Goal: Task Accomplishment & Management: Manage account settings

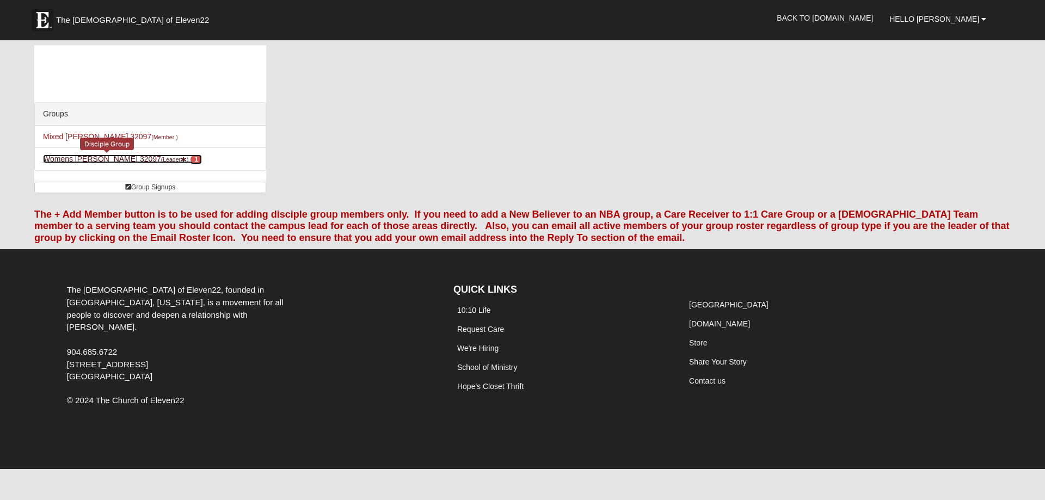
click at [81, 156] on link "Womens Kremin 32097 (Leader ) 1" at bounding box center [122, 159] width 159 height 9
click at [943, 17] on span "Hello [PERSON_NAME]" at bounding box center [934, 19] width 90 height 9
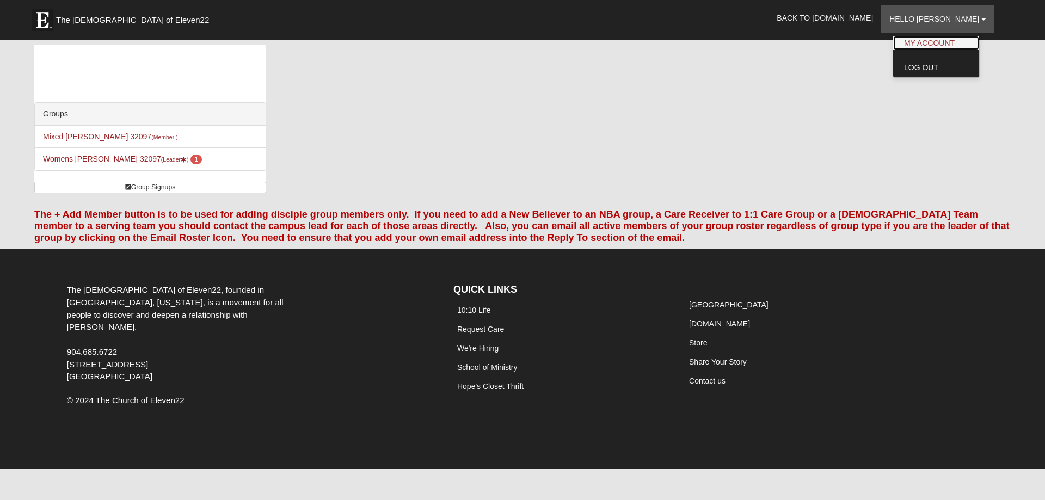
click at [944, 39] on link "My Account" at bounding box center [936, 43] width 86 height 14
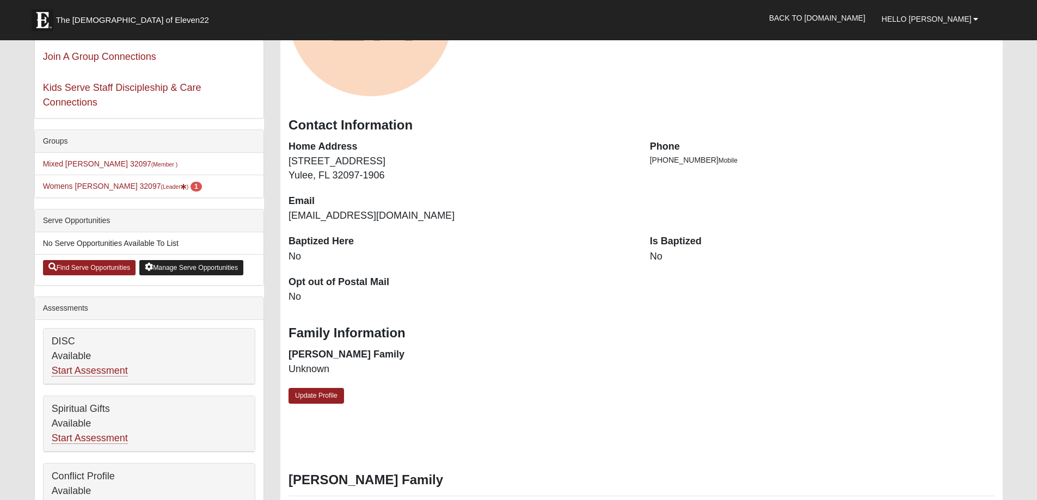
scroll to position [109, 0]
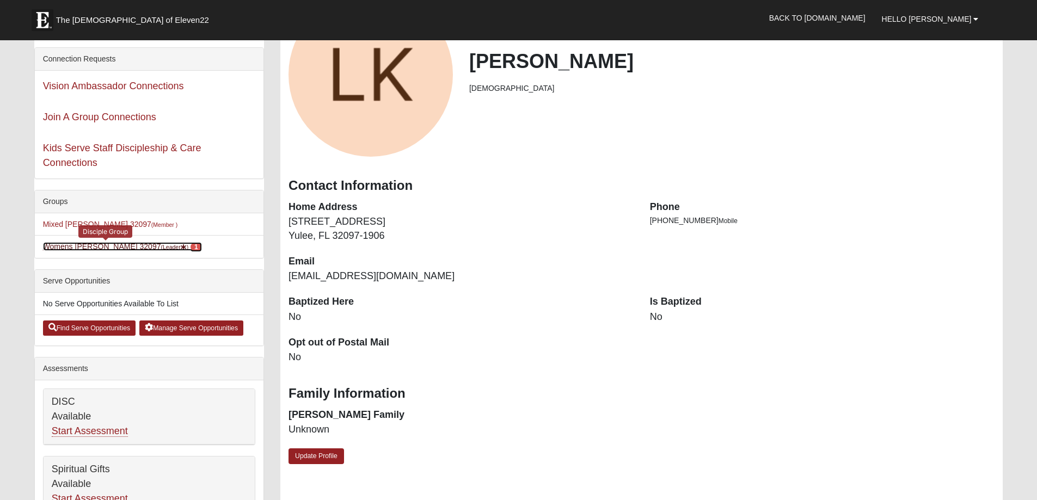
click at [78, 245] on link "Womens Kremin 32097 (Leader ) 1" at bounding box center [122, 246] width 159 height 9
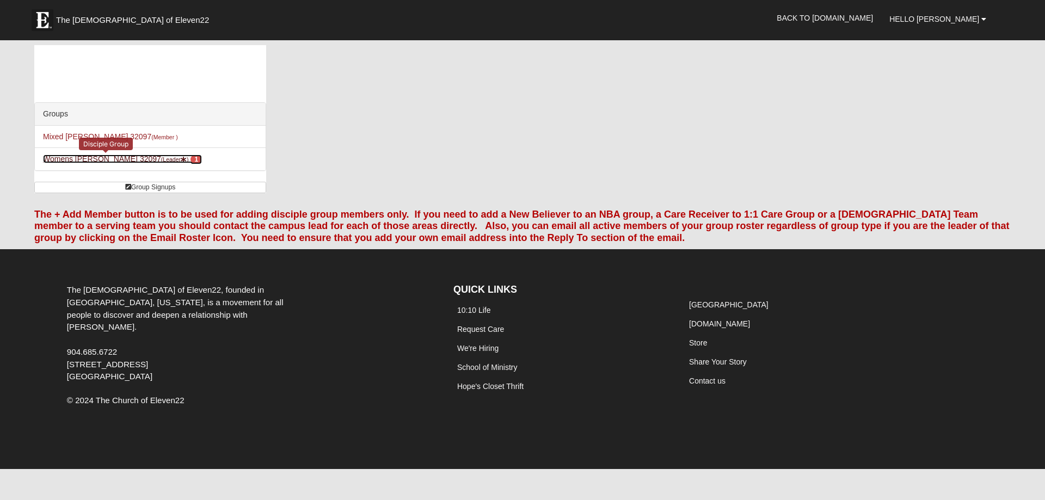
click at [190, 159] on span "1" at bounding box center [195, 160] width 11 height 10
drag, startPoint x: 0, startPoint y: 0, endPoint x: 163, endPoint y: 159, distance: 227.4
click at [190, 159] on span "1" at bounding box center [195, 160] width 11 height 10
drag, startPoint x: 0, startPoint y: 0, endPoint x: 163, endPoint y: 159, distance: 227.4
click at [190, 159] on span "1" at bounding box center [195, 160] width 11 height 10
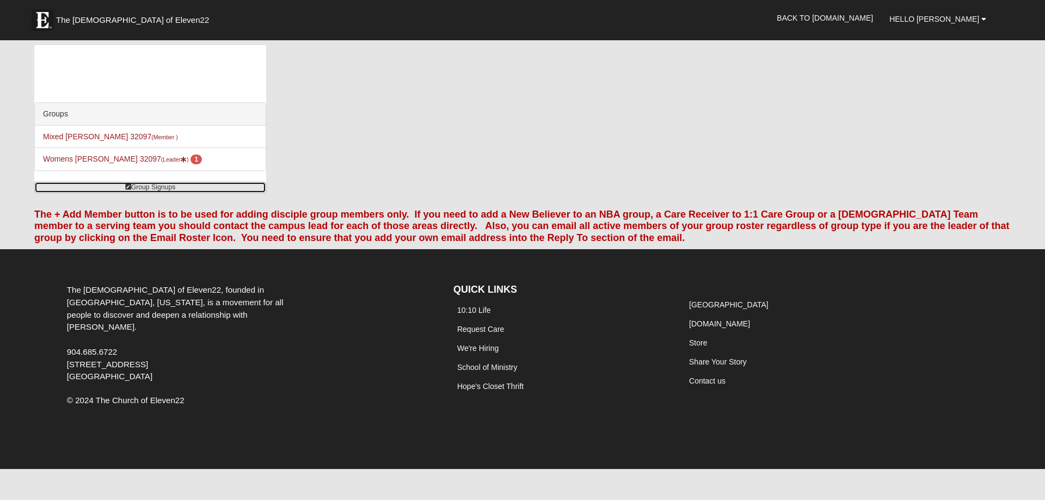
click at [152, 184] on link "Group Signups" at bounding box center [150, 187] width 232 height 11
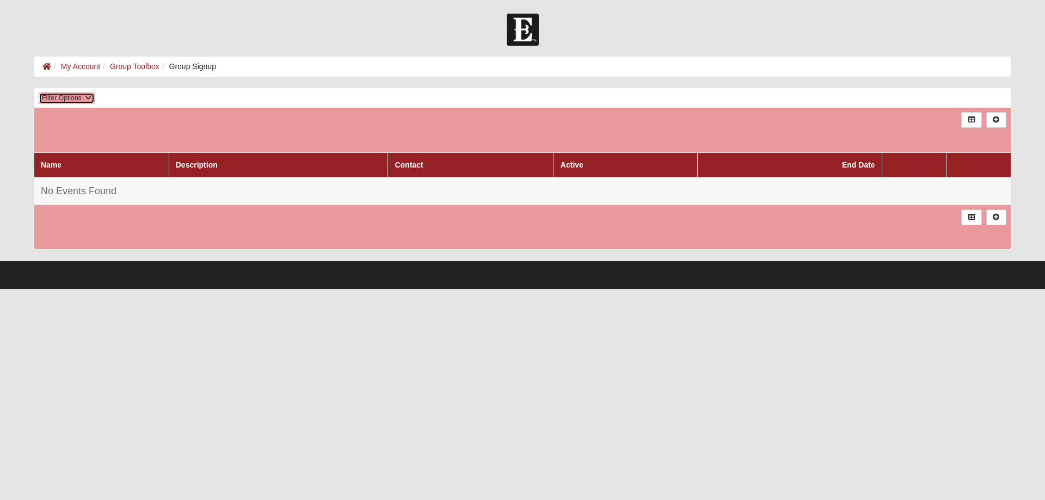
click at [90, 97] on icon at bounding box center [88, 98] width 7 height 7
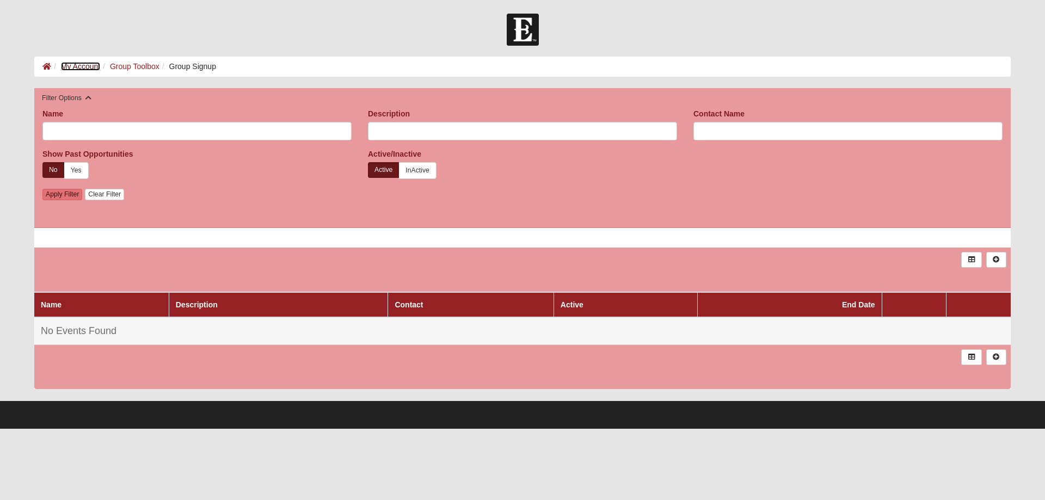
click at [82, 65] on link "My Account" at bounding box center [80, 66] width 39 height 9
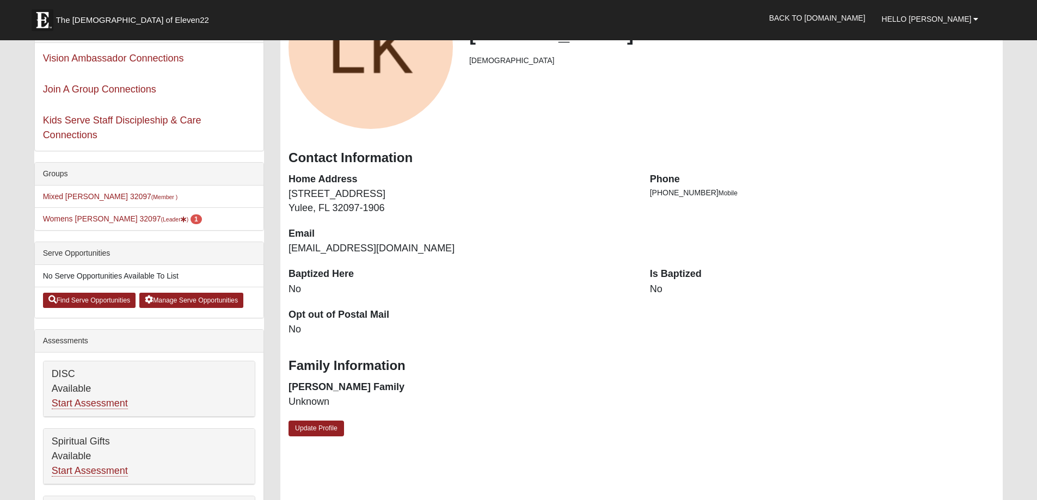
scroll to position [109, 0]
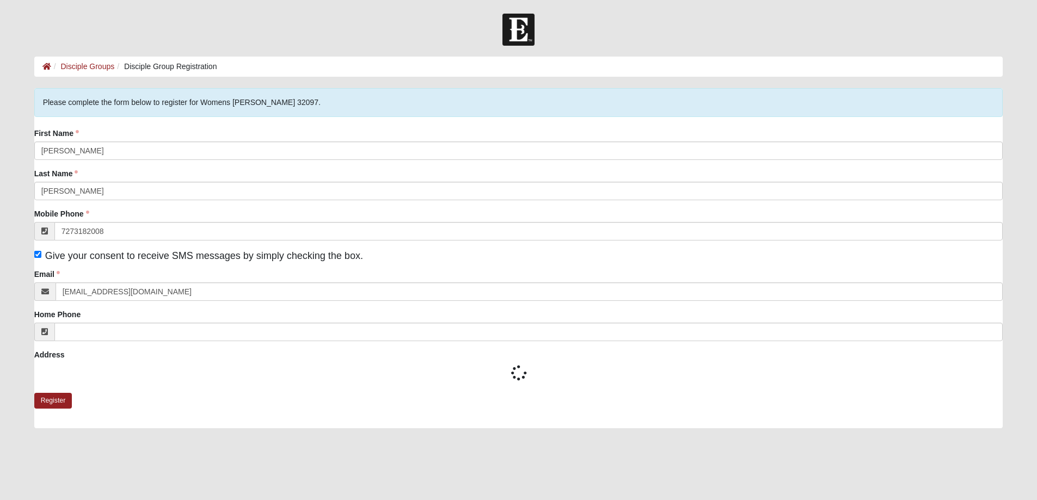
type input "[PHONE_NUMBER]"
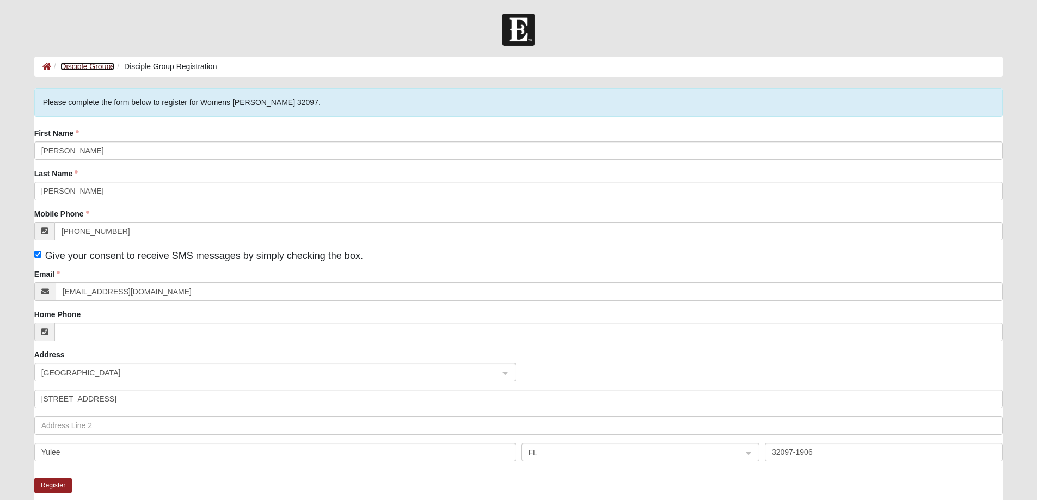
click at [85, 65] on link "Disciple Groups" at bounding box center [87, 66] width 54 height 9
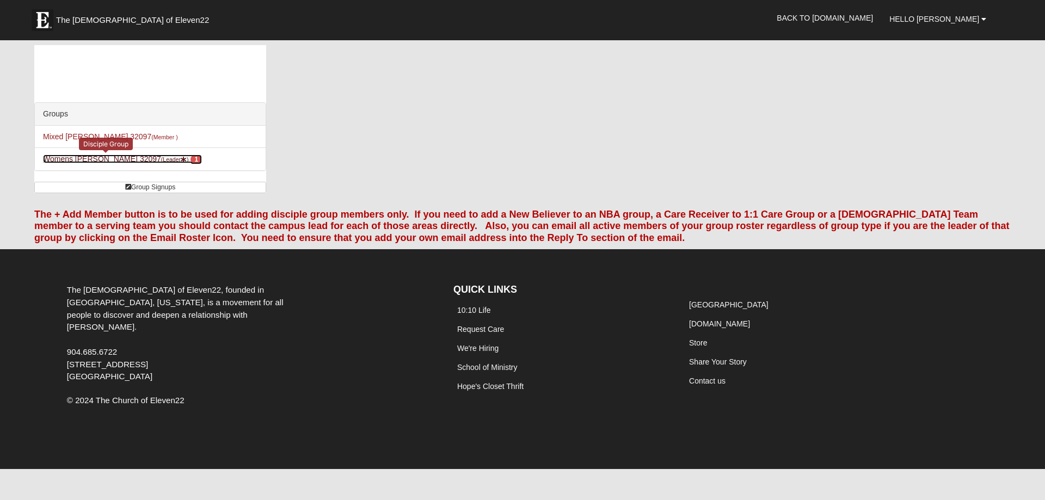
click at [190, 158] on span "1" at bounding box center [195, 160] width 11 height 10
drag, startPoint x: 0, startPoint y: 0, endPoint x: 162, endPoint y: 158, distance: 226.3
click at [190, 158] on span "1" at bounding box center [195, 160] width 11 height 10
drag, startPoint x: 0, startPoint y: 0, endPoint x: 162, endPoint y: 158, distance: 226.3
click at [190, 158] on span "1" at bounding box center [195, 160] width 11 height 10
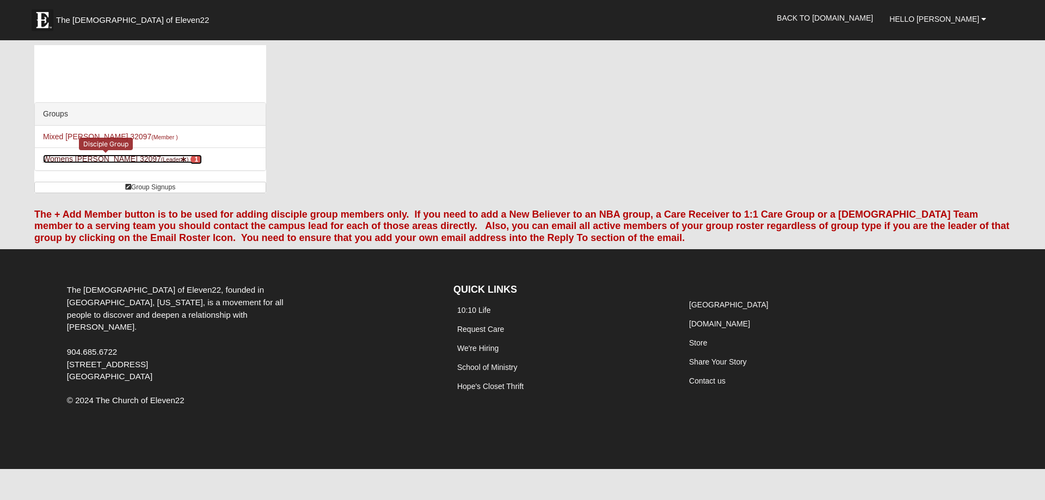
drag, startPoint x: 0, startPoint y: 0, endPoint x: 162, endPoint y: 158, distance: 226.3
click at [190, 158] on span "1" at bounding box center [195, 160] width 11 height 10
click at [104, 158] on link "Womens [PERSON_NAME] 32097 (Leader ) 1" at bounding box center [122, 159] width 159 height 9
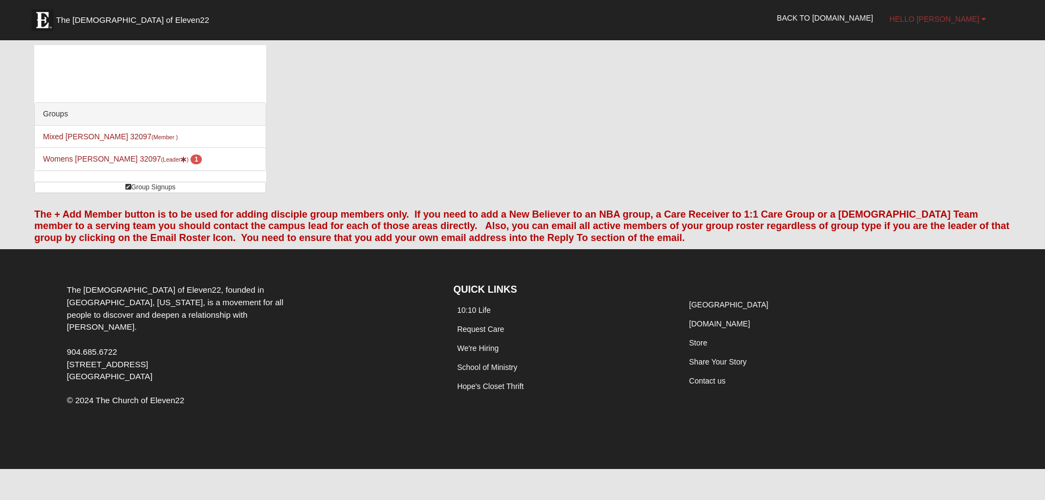
click at [943, 20] on span "Hello [PERSON_NAME]" at bounding box center [934, 19] width 90 height 9
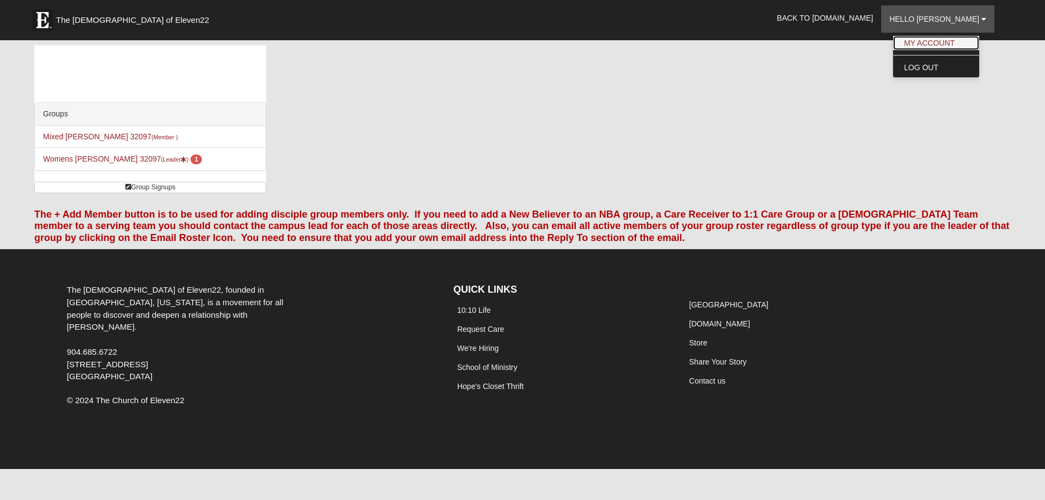
click at [952, 41] on link "My Account" at bounding box center [936, 43] width 86 height 14
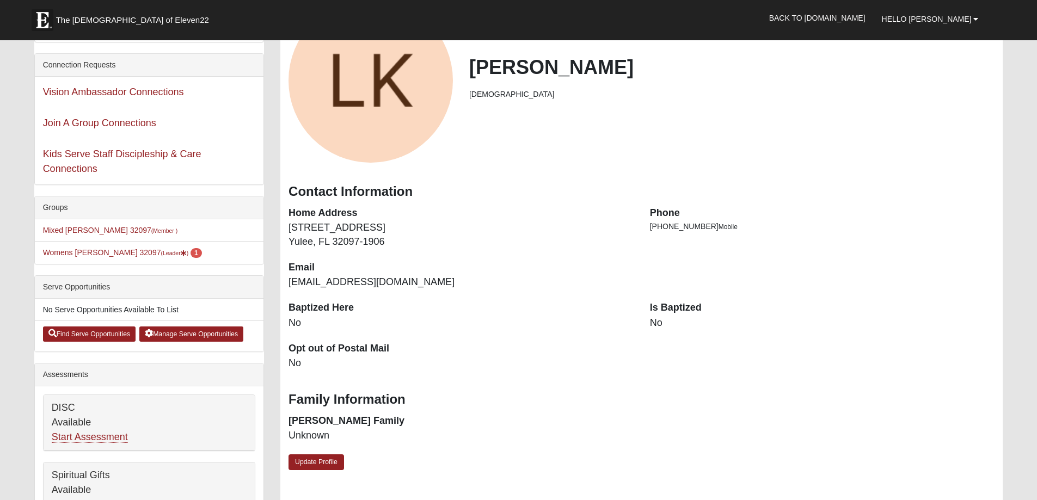
scroll to position [109, 0]
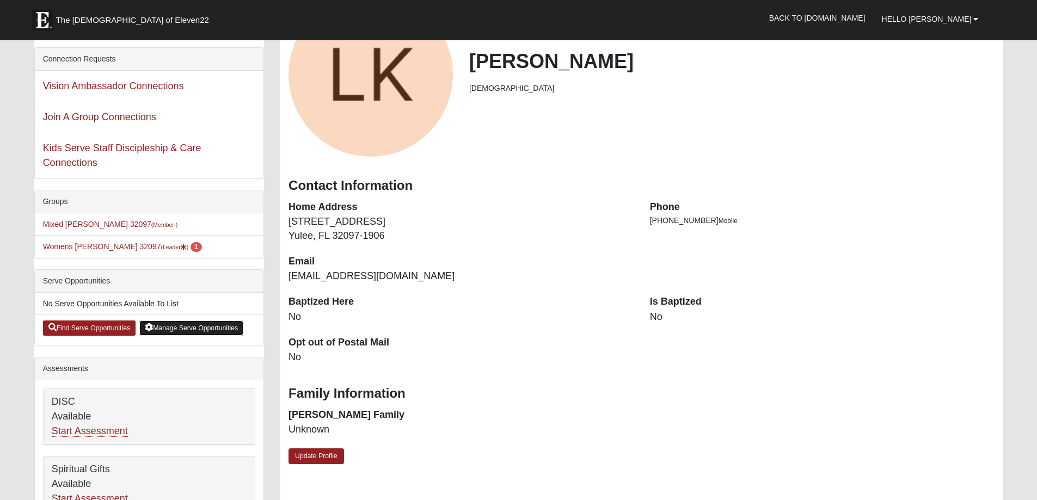
click at [186, 327] on link "Manage Serve Opportunities" at bounding box center [191, 328] width 104 height 15
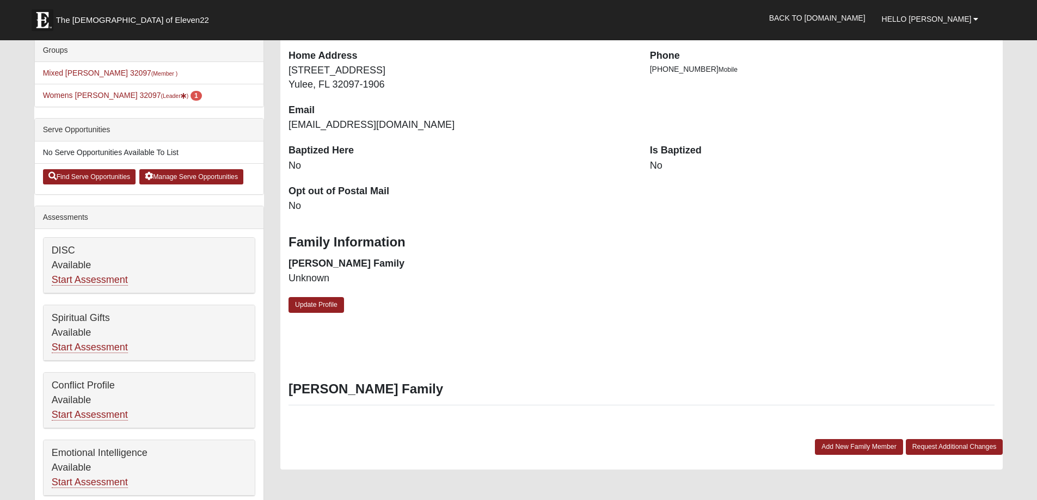
scroll to position [272, 0]
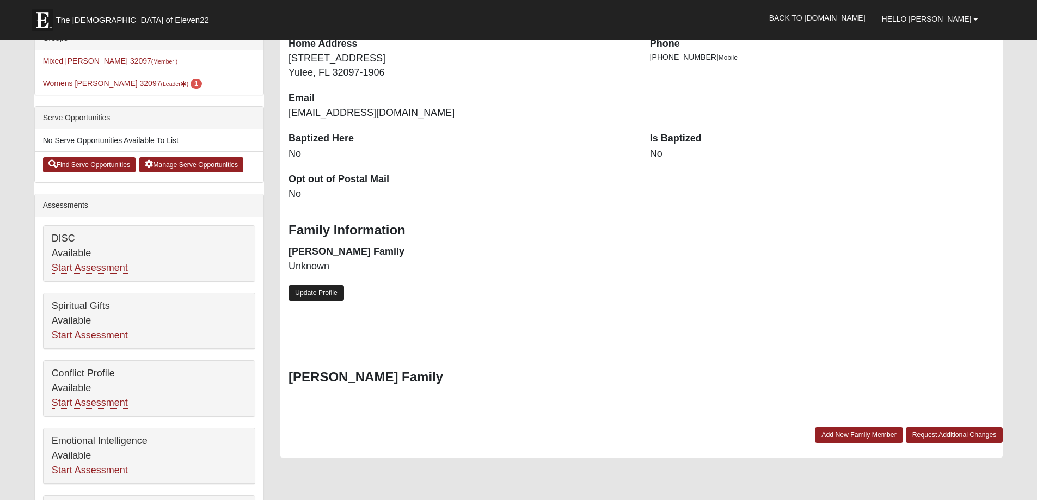
click at [313, 290] on link "Update Profile" at bounding box center [316, 293] width 56 height 16
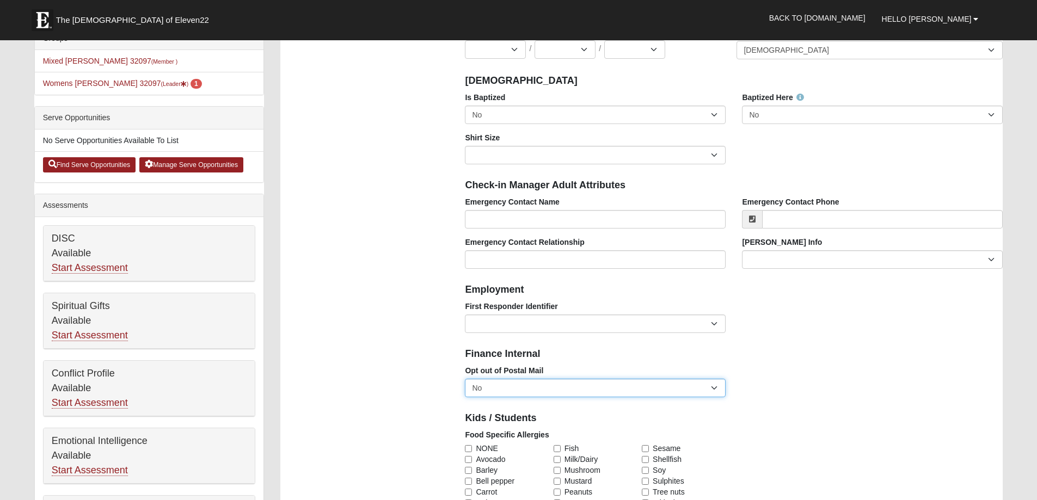
click at [711, 387] on select "No Yes" at bounding box center [595, 388] width 261 height 19
select select "True"
click at [465, 379] on select "No Yes" at bounding box center [595, 388] width 261 height 19
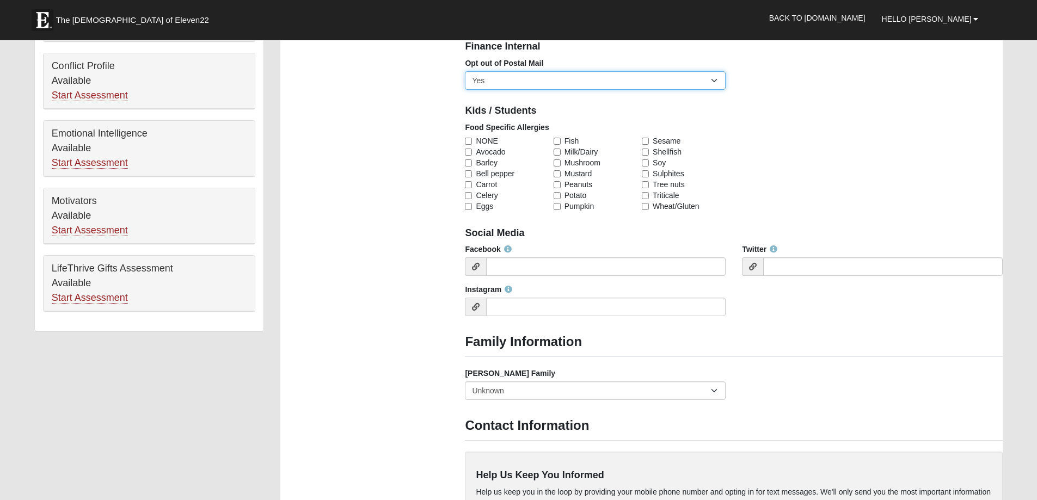
scroll to position [599, 0]
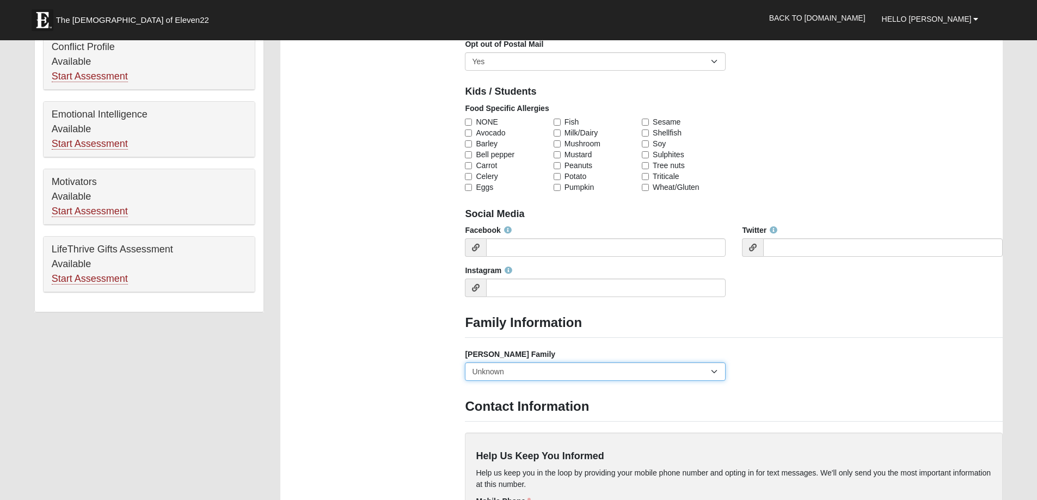
click at [712, 373] on select "Yes, we are a current foster family No, we are a former foster family No, we ha…" at bounding box center [595, 371] width 261 height 19
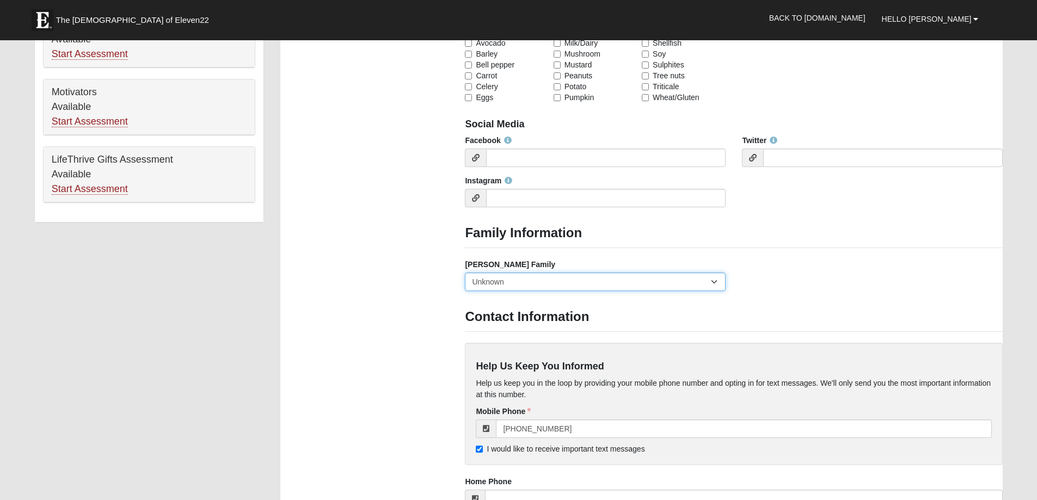
scroll to position [707, 0]
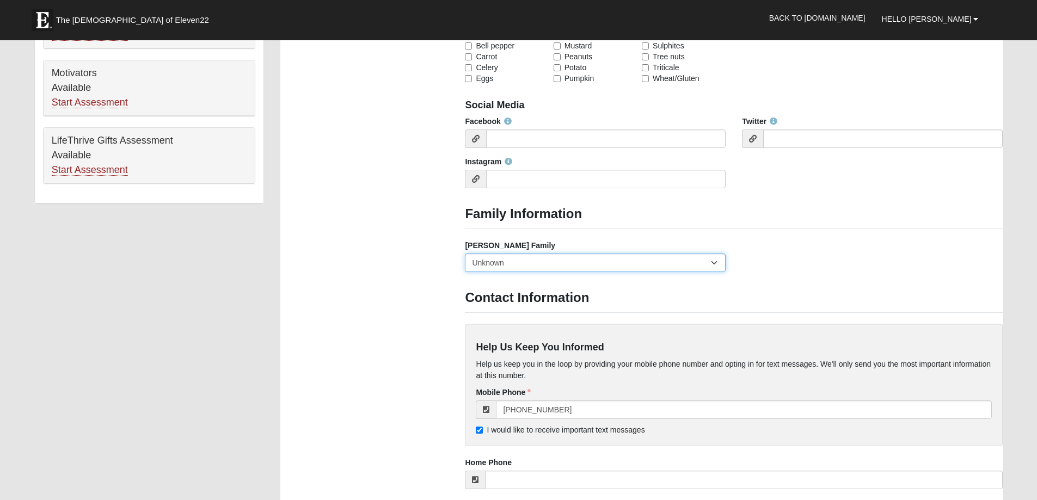
click at [715, 263] on select "Yes, we are a current foster family No, we are a former foster family No, we ha…" at bounding box center [595, 263] width 261 height 19
select select "2891"
click at [465, 254] on select "Yes, we are a current foster family No, we are a former foster family No, we ha…" at bounding box center [595, 263] width 261 height 19
click at [770, 260] on div "Foster Family Yes, we are a current foster family No, we are a former foster fa…" at bounding box center [734, 260] width 554 height 40
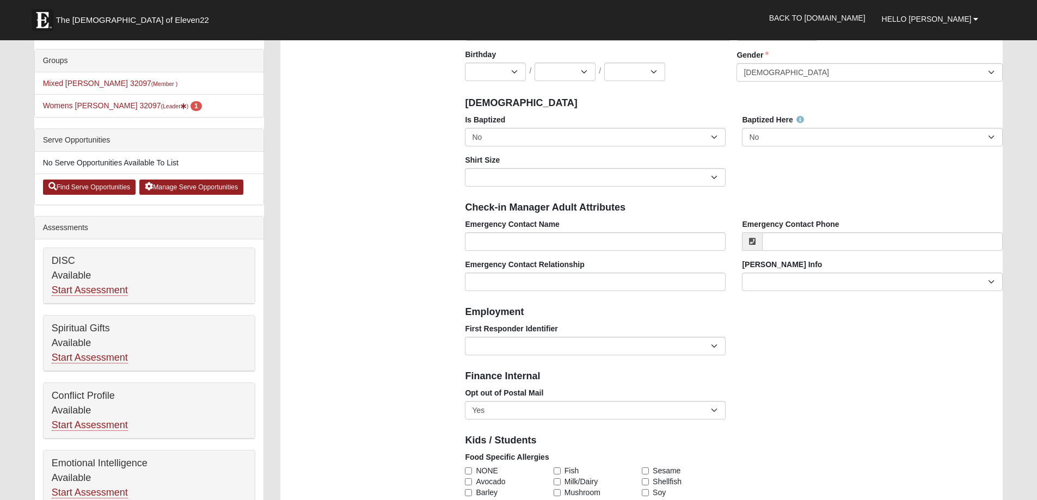
scroll to position [163, 0]
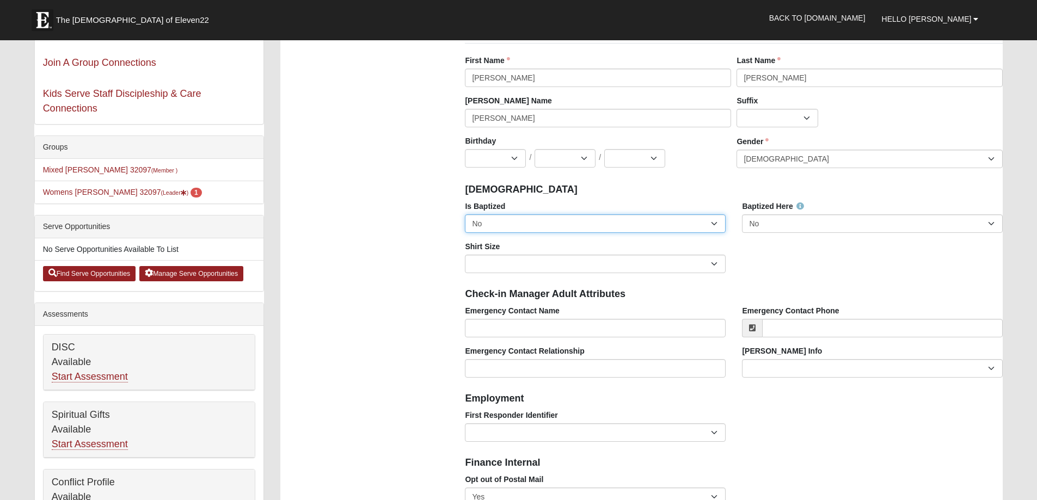
click at [712, 225] on select "No Yes" at bounding box center [595, 223] width 261 height 19
select select "True"
click at [465, 214] on select "No Yes" at bounding box center [595, 223] width 261 height 19
click at [792, 282] on div "Check-in Manager Adult Attributes" at bounding box center [734, 293] width 554 height 24
click at [512, 161] on select "Jan Feb Mar Apr May Jun Jul Aug Sep Oct Nov Dec" at bounding box center [495, 158] width 61 height 19
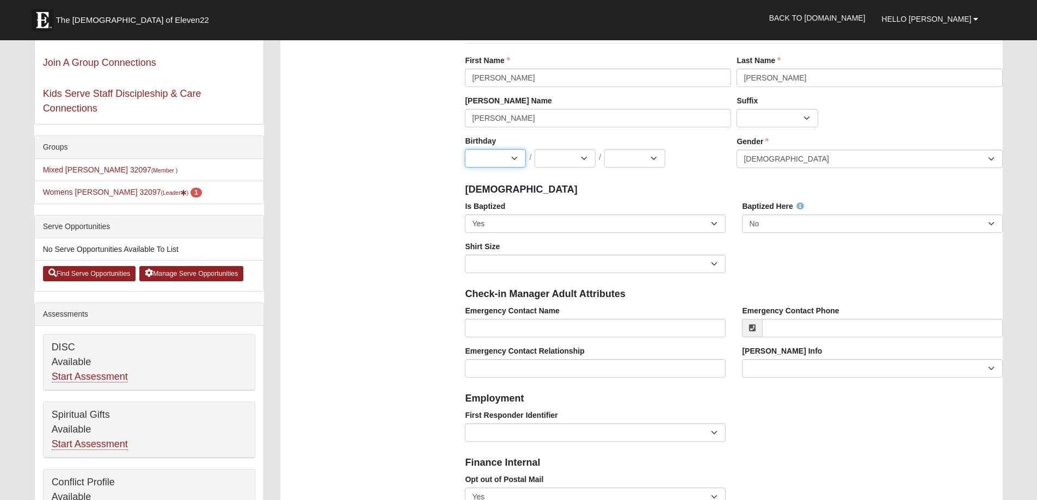
select select "11"
click at [465, 149] on select "Jan Feb Mar Apr May Jun Jul Aug Sep Oct Nov Dec" at bounding box center [495, 158] width 61 height 19
click at [584, 163] on select "1 2 3 4 5 6 7 8 9 10 11 12 13 14 15 16 17 18 19 20 21 22 23 24 25 26 27 28 29 3…" at bounding box center [564, 158] width 61 height 19
select select "3"
click at [534, 149] on select "1 2 3 4 5 6 7 8 9 10 11 12 13 14 15 16 17 18 19 20 21 22 23 24 25 26 27 28 29 3…" at bounding box center [564, 158] width 61 height 19
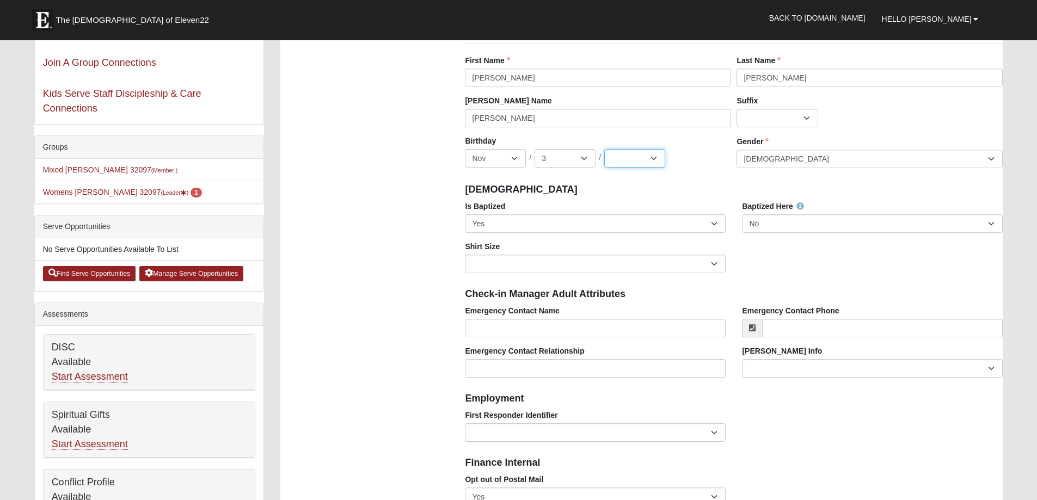
click at [656, 159] on select "2025 2024 2023 2022 2021 2020 2019 2018 2017 2016 2015 2014 2013 2012 2011 2010…" at bounding box center [634, 158] width 61 height 19
select select "1959"
click at [604, 149] on select "2025 2024 2023 2022 2021 2020 2019 2018 2017 2016 2015 2014 2013 2012 2011 2010…" at bounding box center [634, 158] width 61 height 19
click at [693, 188] on h4 "Baptism" at bounding box center [734, 190] width 538 height 12
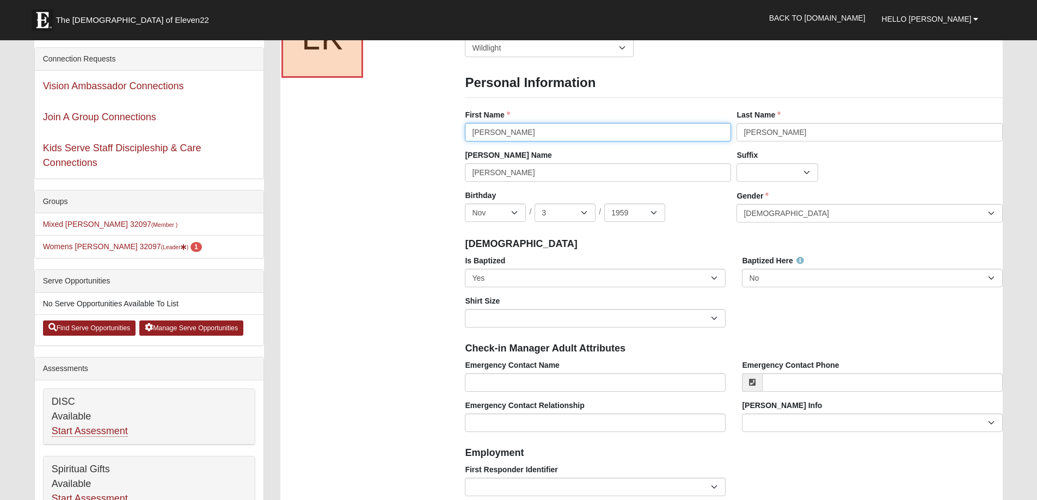
drag, startPoint x: 497, startPoint y: 132, endPoint x: 446, endPoint y: 133, distance: 51.2
type input "Elaine"
click at [513, 173] on input "Lannie" at bounding box center [598, 172] width 266 height 19
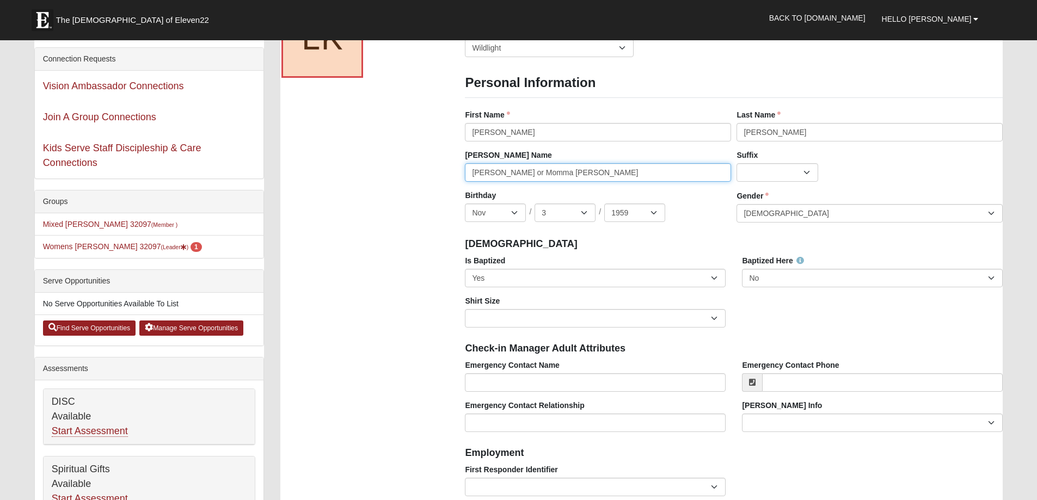
type input "Lannie or Momma Dukes"
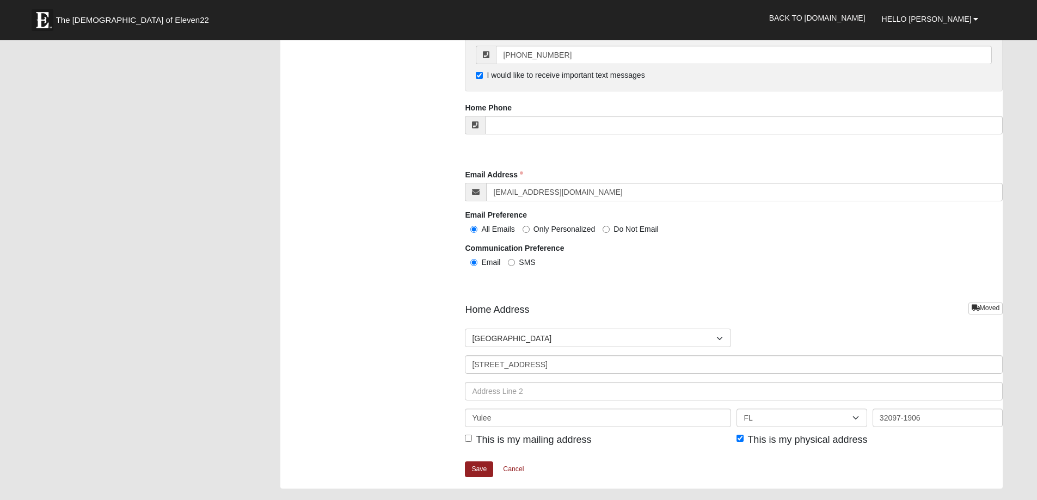
scroll to position [1088, 0]
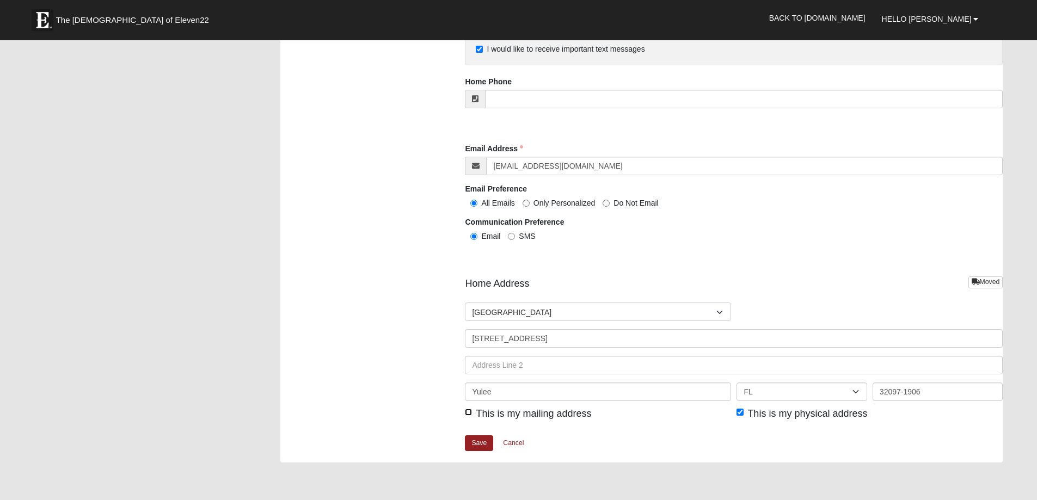
click at [469, 414] on input "This is my mailing address" at bounding box center [468, 412] width 7 height 7
checkbox input "true"
click at [477, 442] on link "Save" at bounding box center [479, 443] width 28 height 16
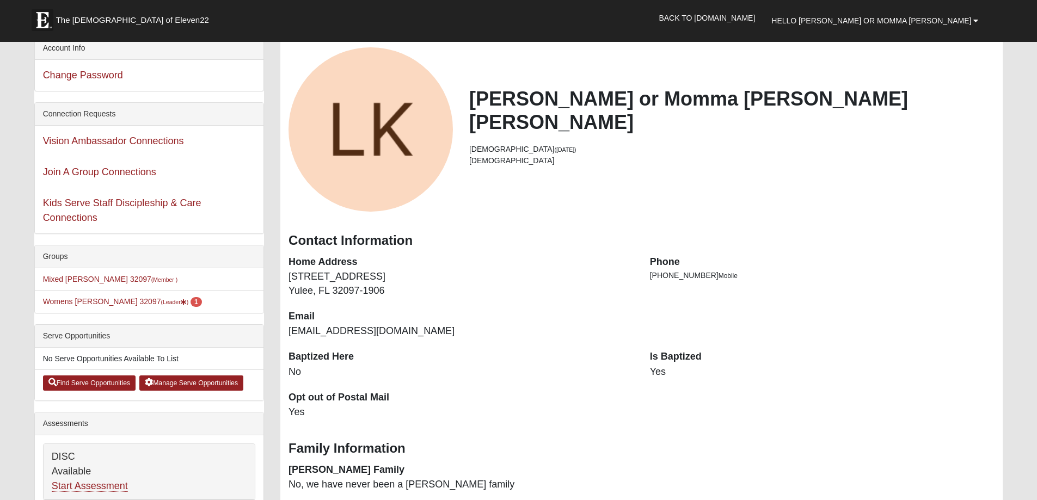
scroll to position [54, 0]
click at [91, 298] on link "Womens [PERSON_NAME] 32097 (Leader ) 1" at bounding box center [122, 301] width 159 height 9
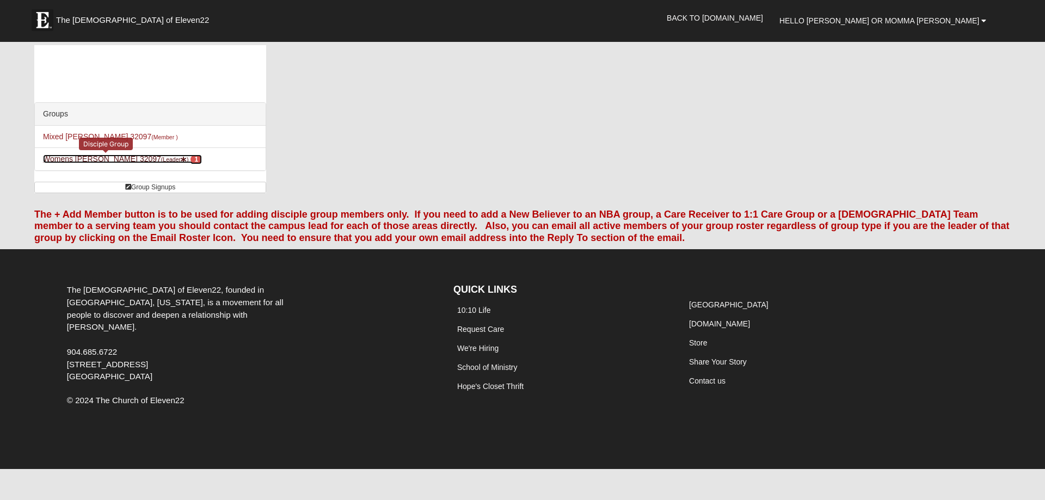
click at [190, 159] on span "1" at bounding box center [195, 160] width 11 height 10
click at [110, 157] on link "Womens [PERSON_NAME] 32097 (Leader ) 1" at bounding box center [122, 159] width 159 height 9
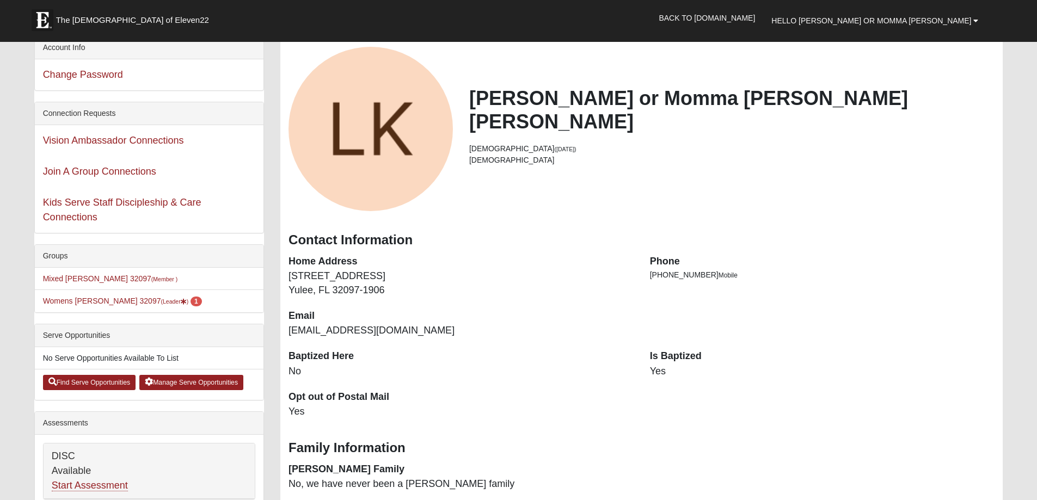
scroll to position [54, 0]
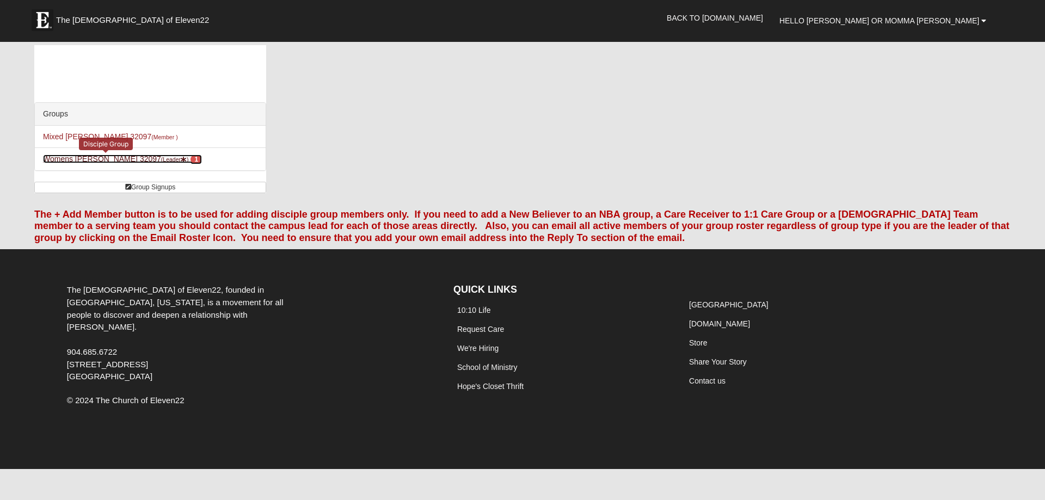
click at [88, 157] on link "Womens [PERSON_NAME] 32097 (Leader ) 1" at bounding box center [122, 159] width 159 height 9
click at [91, 156] on link "Womens [PERSON_NAME] 32097 (Leader ) 1" at bounding box center [122, 159] width 159 height 9
click at [94, 156] on link "Womens Kremin 32097 (Leader ) 1" at bounding box center [122, 159] width 159 height 9
click at [93, 156] on link "Womens Kremin 32097 (Leader ) 1" at bounding box center [122, 159] width 159 height 9
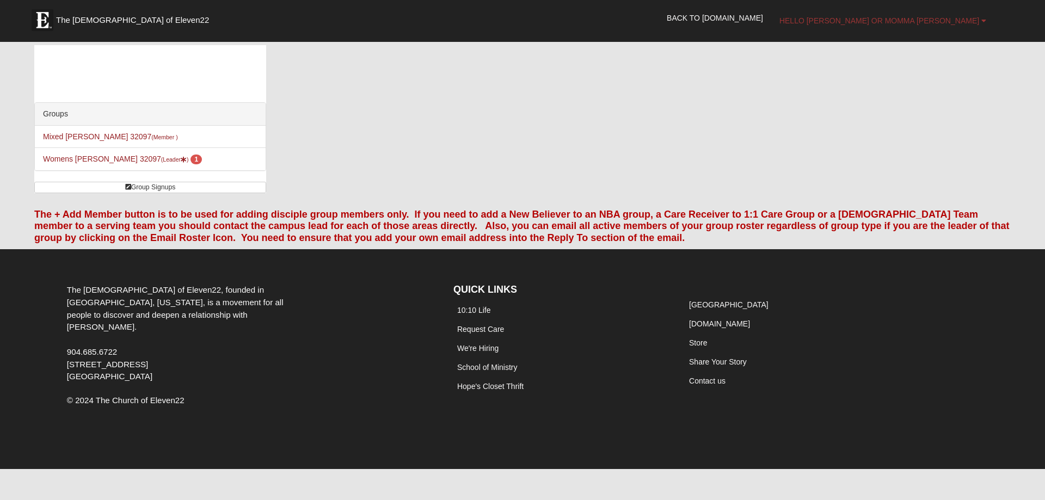
click at [899, 18] on span "Hello [PERSON_NAME] or Momma [PERSON_NAME]" at bounding box center [879, 20] width 200 height 9
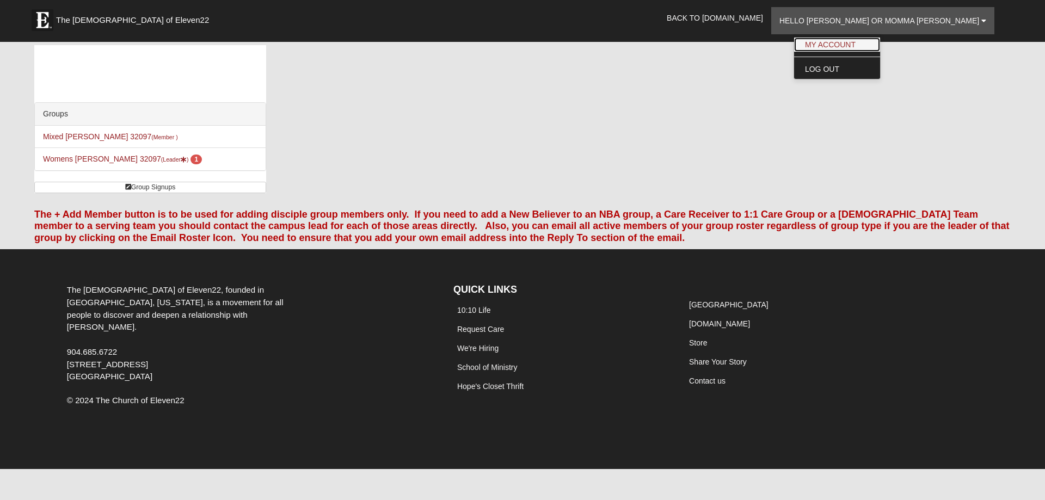
click at [880, 41] on link "My Account" at bounding box center [837, 45] width 86 height 14
